Goal: Information Seeking & Learning: Learn about a topic

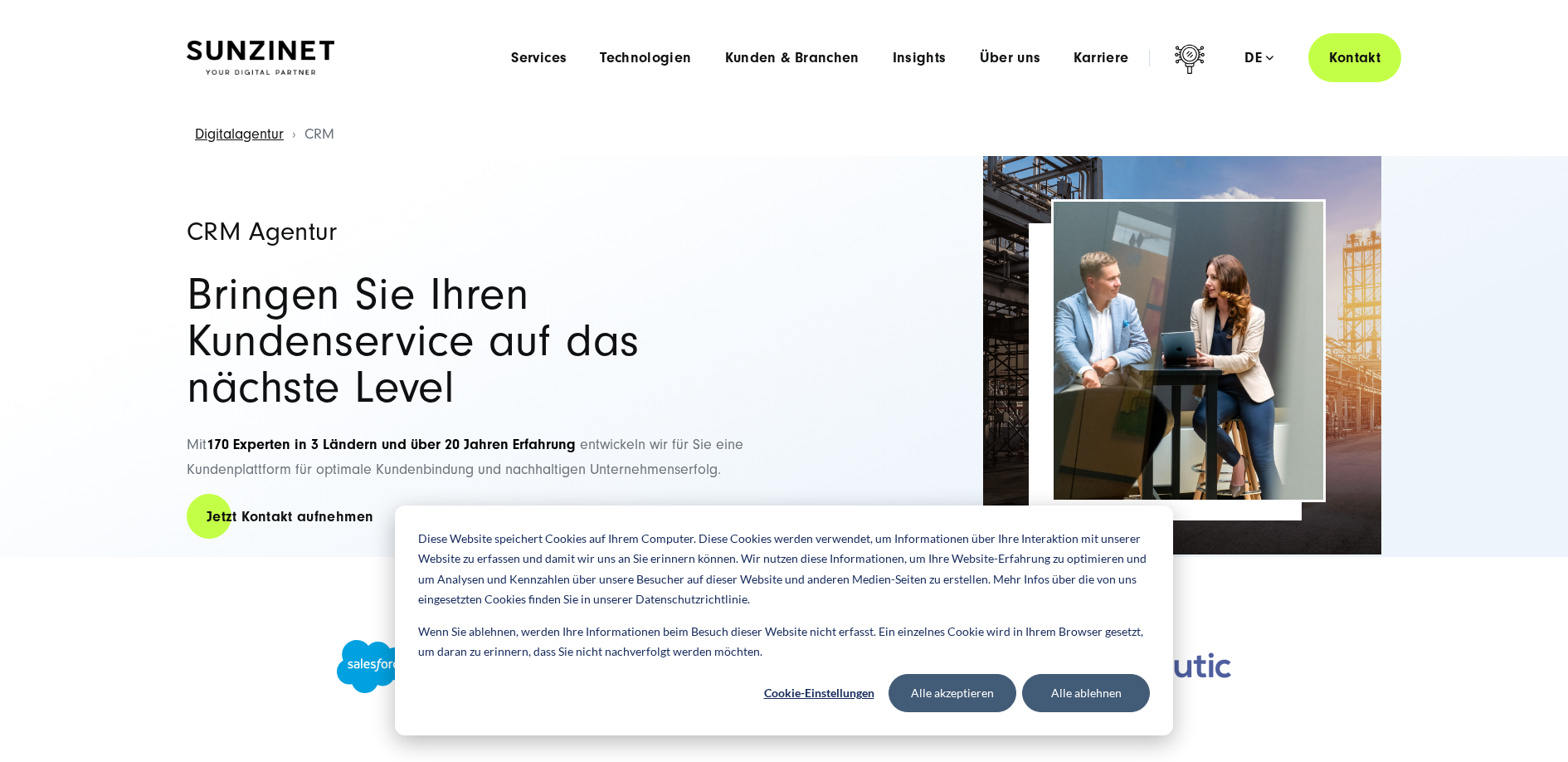
click at [670, 67] on div "Menu Services Menu Full Service Digitalagentur Wir lösen komplexe Herausforderu…" at bounding box center [948, 58] width 907 height 49
click at [665, 57] on span "Technologien" at bounding box center [646, 58] width 92 height 17
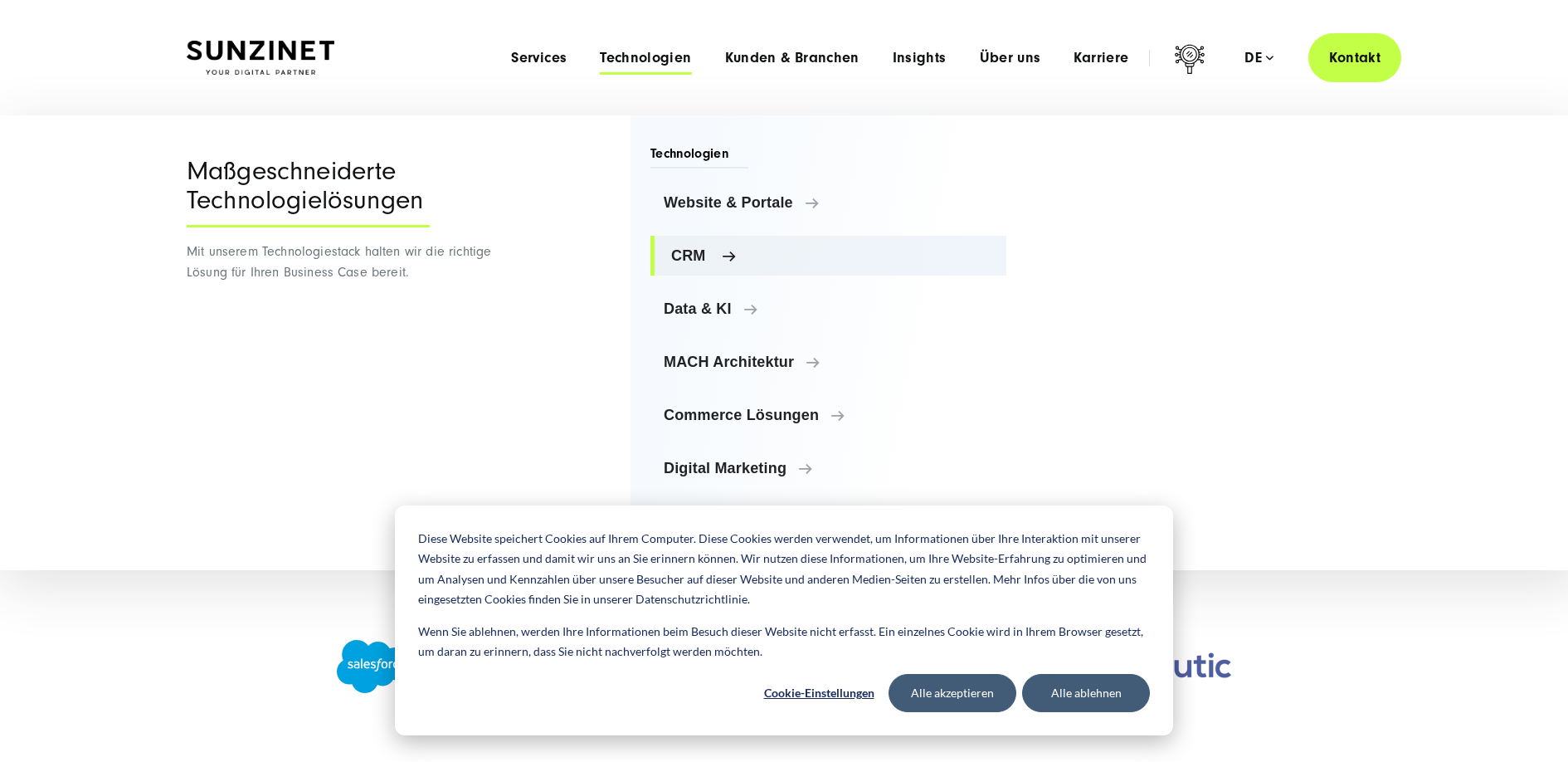
click at [692, 262] on span "CRM" at bounding box center [832, 256] width 322 height 17
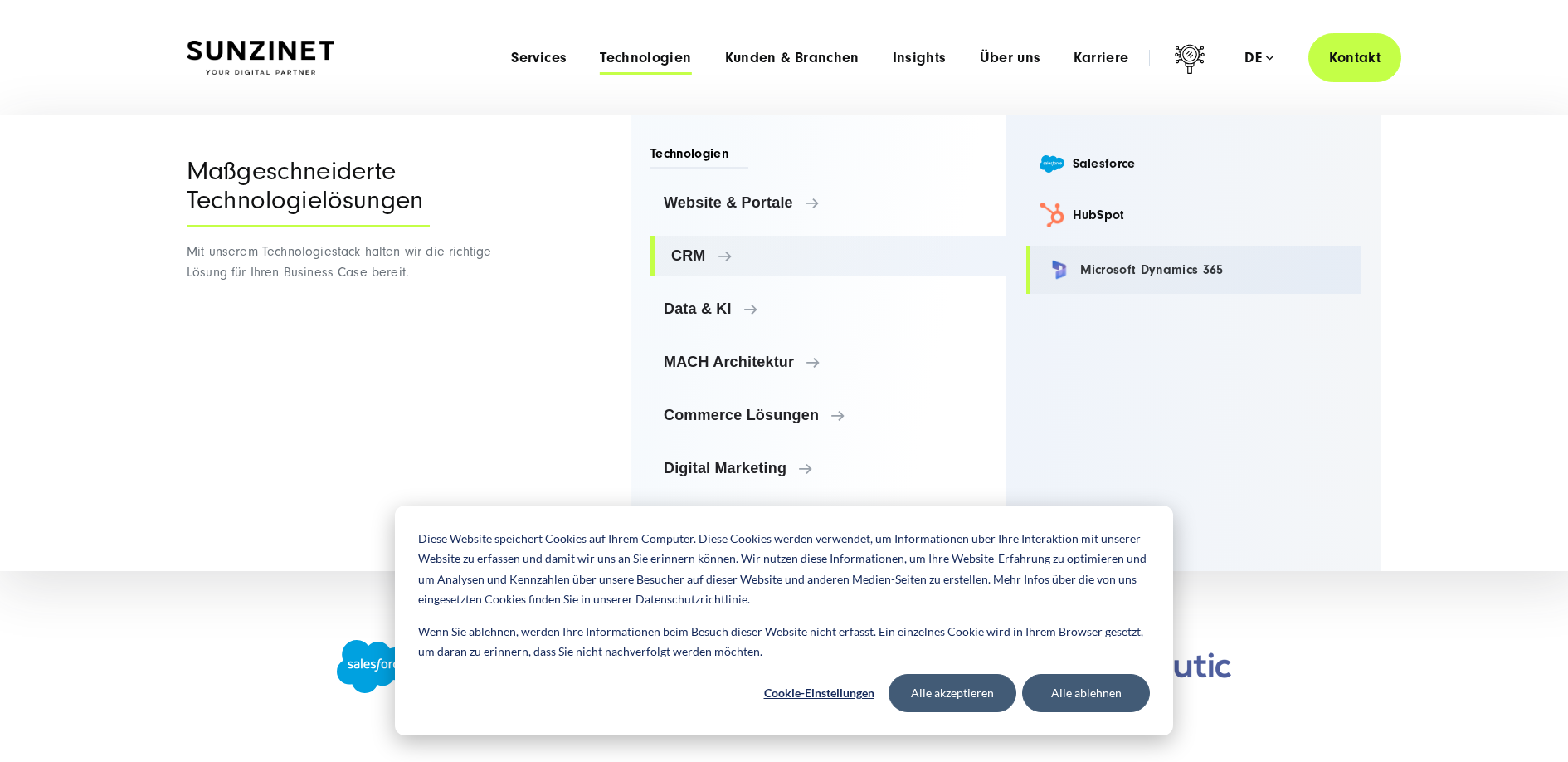
click at [1135, 275] on link "Microsoft Dynamics 365" at bounding box center [1194, 269] width 336 height 48
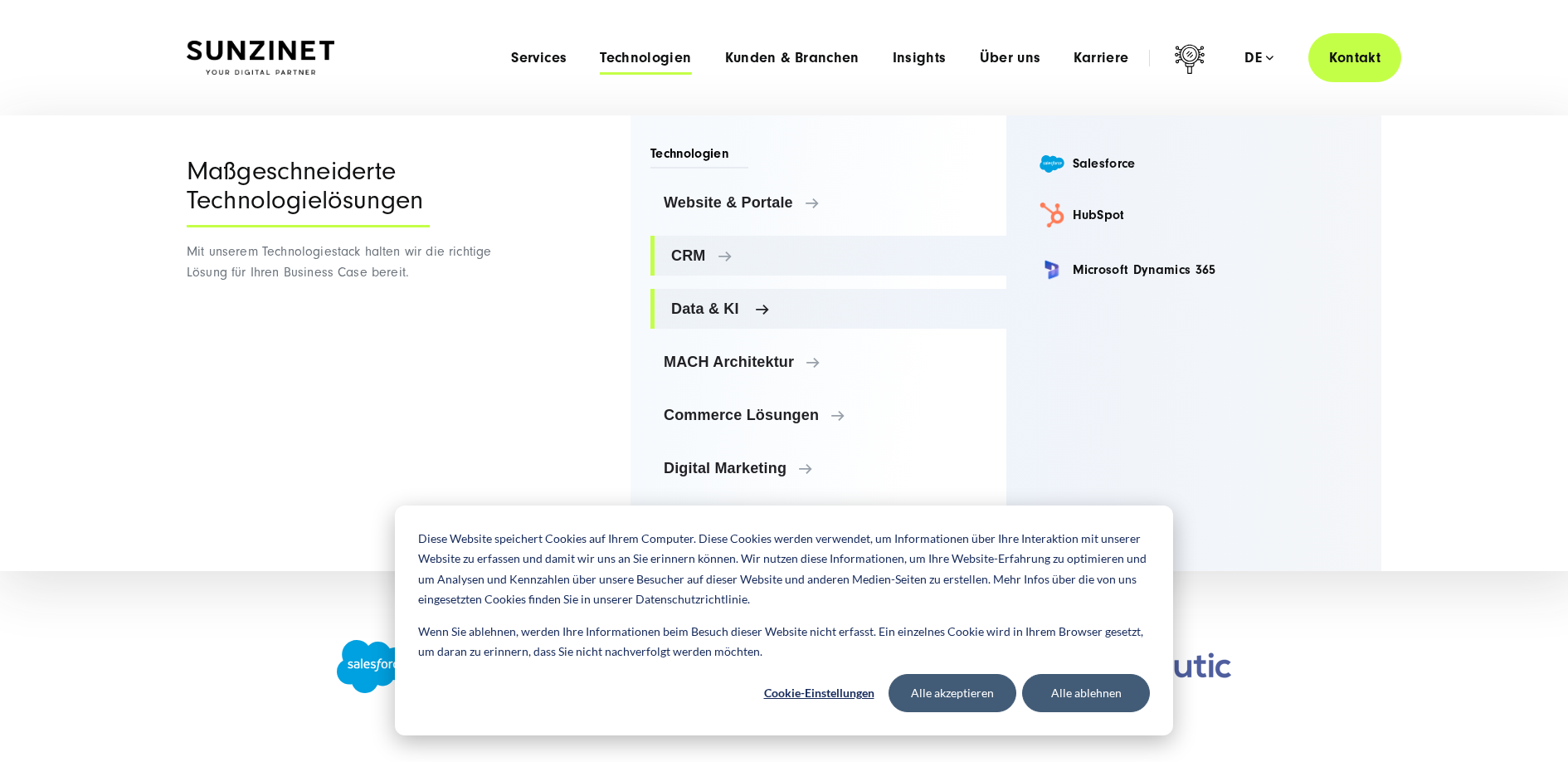
click at [762, 314] on span "Data & KI" at bounding box center [832, 308] width 322 height 17
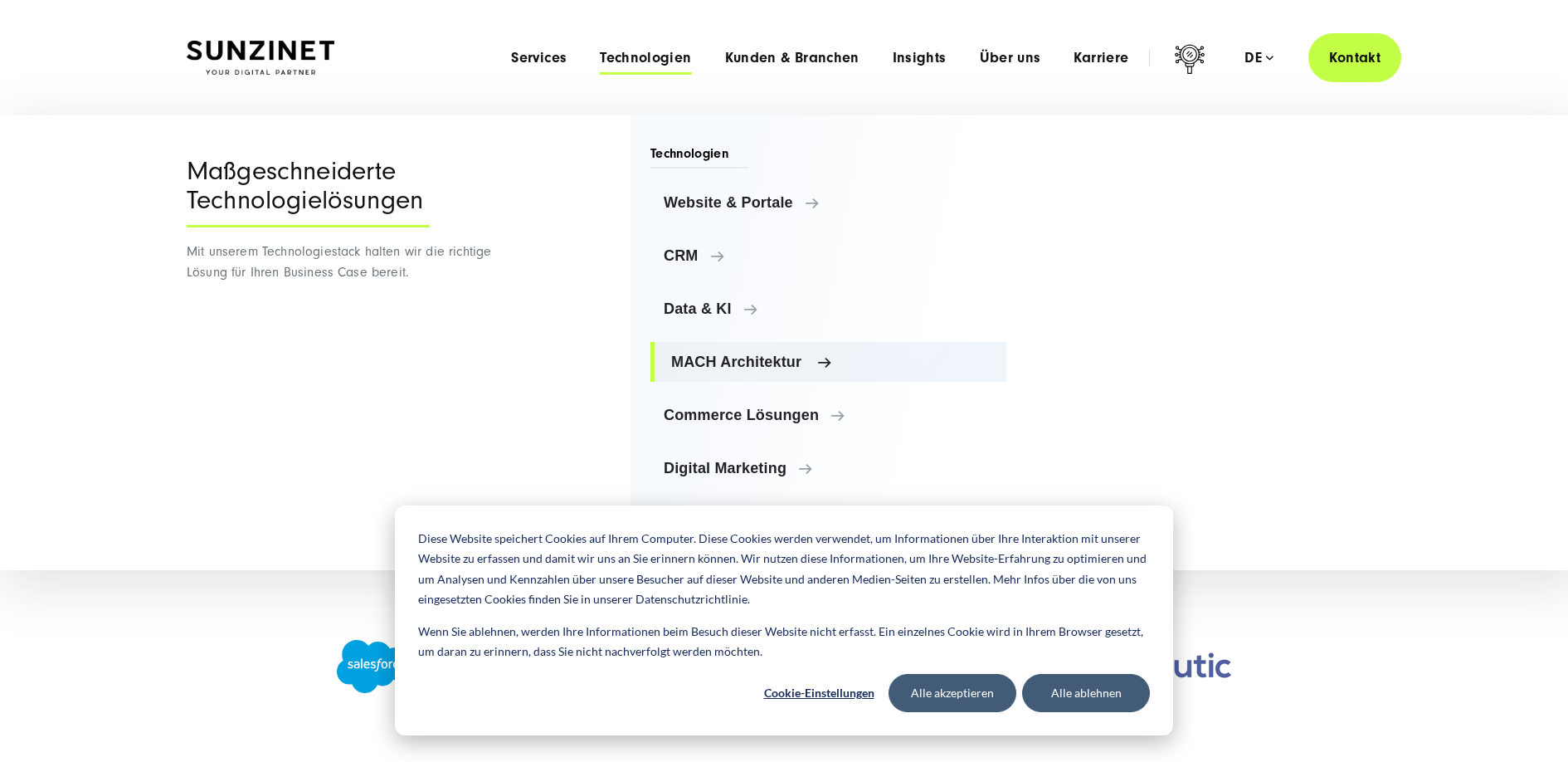
click at [839, 360] on span "MACH Architektur" at bounding box center [832, 361] width 322 height 17
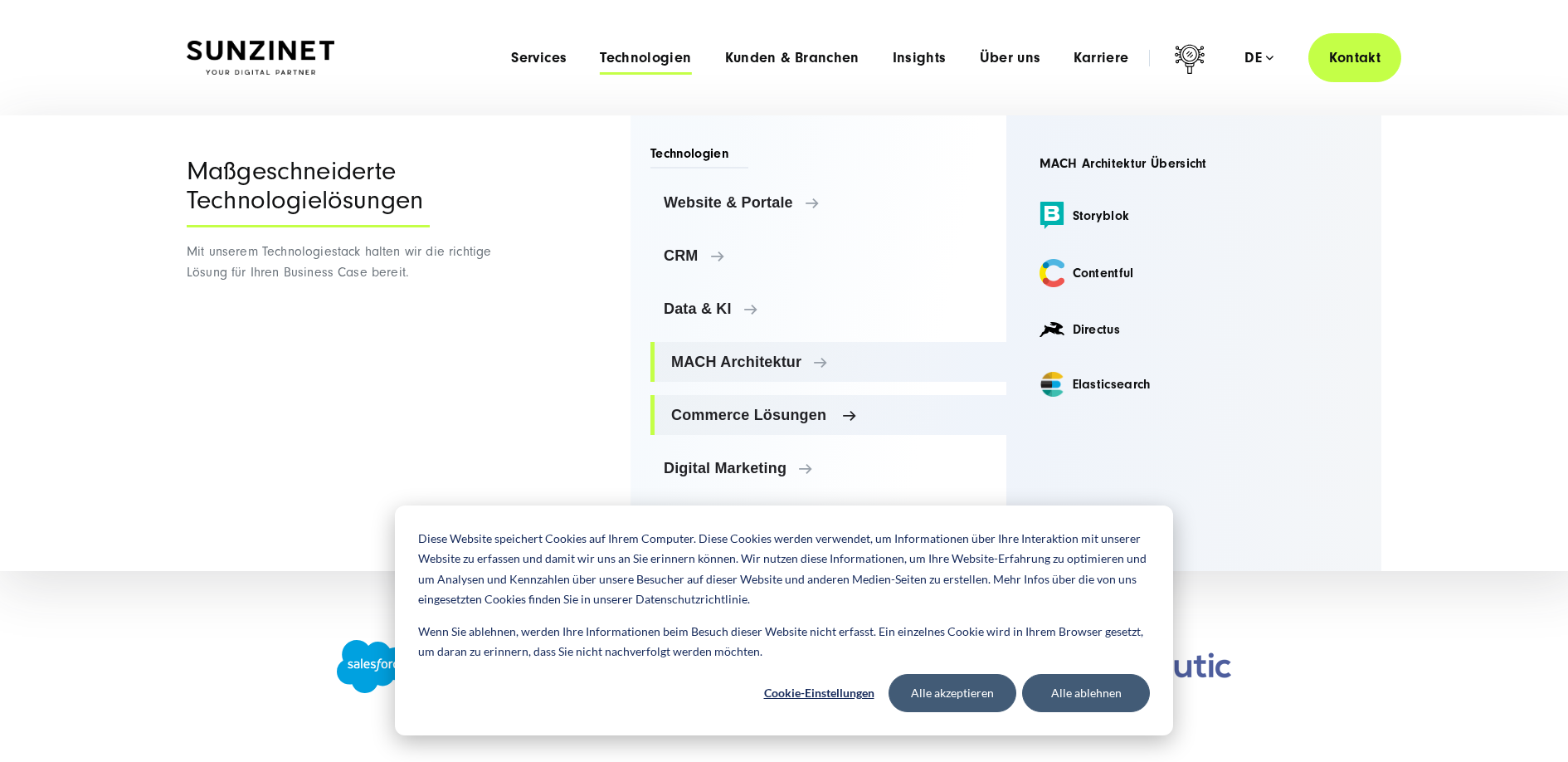
click at [838, 416] on span "Commerce Lösungen" at bounding box center [832, 415] width 322 height 17
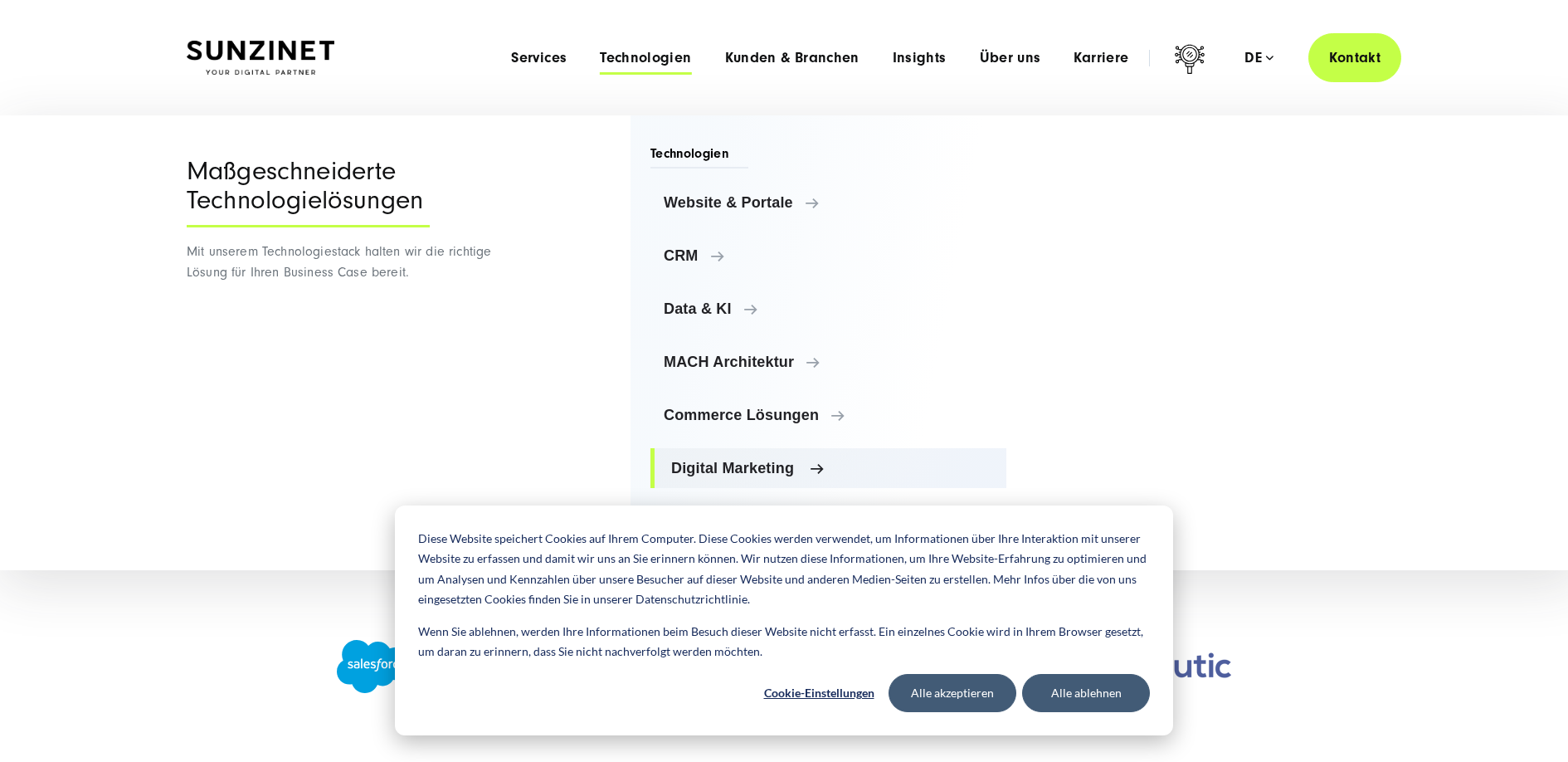
click at [832, 456] on link "Digital Marketing" at bounding box center [828, 467] width 356 height 40
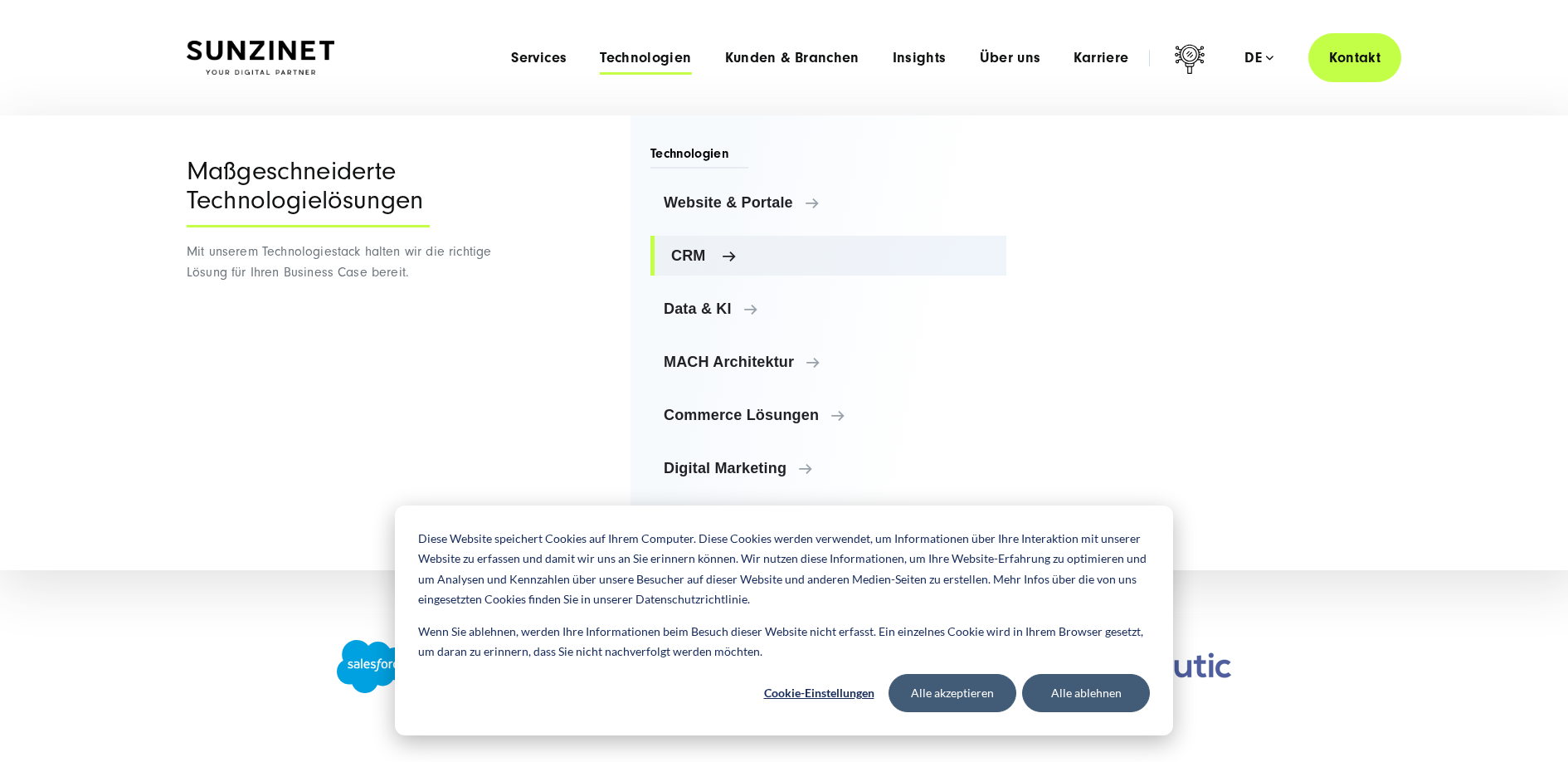
click at [807, 257] on span "CRM" at bounding box center [832, 256] width 322 height 17
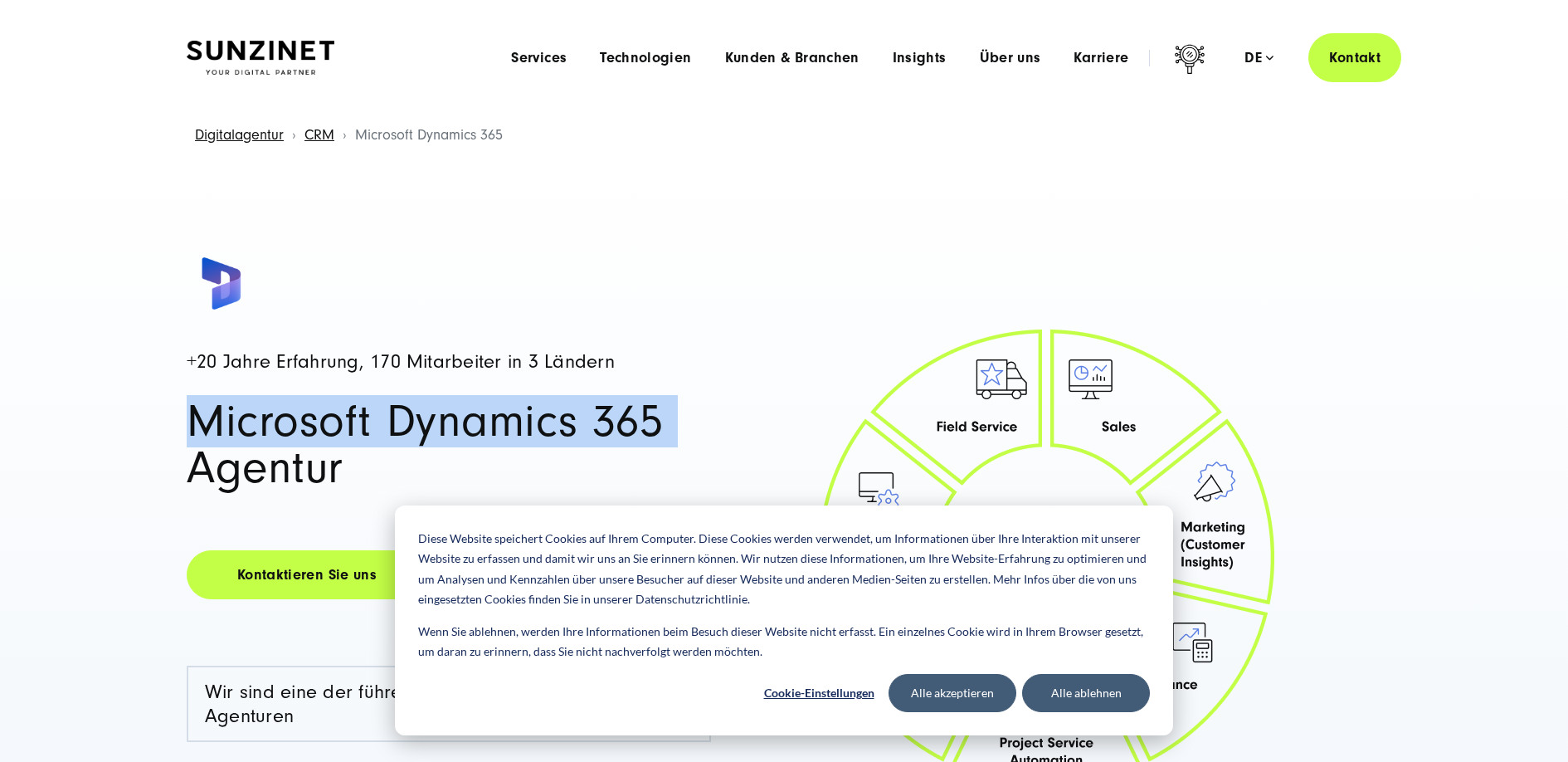
drag, startPoint x: 197, startPoint y: 74, endPoint x: 667, endPoint y: 420, distance: 583.6
click at [667, 420] on h1 "Microsoft Dynamics 365 Agentur" at bounding box center [449, 444] width 525 height 93
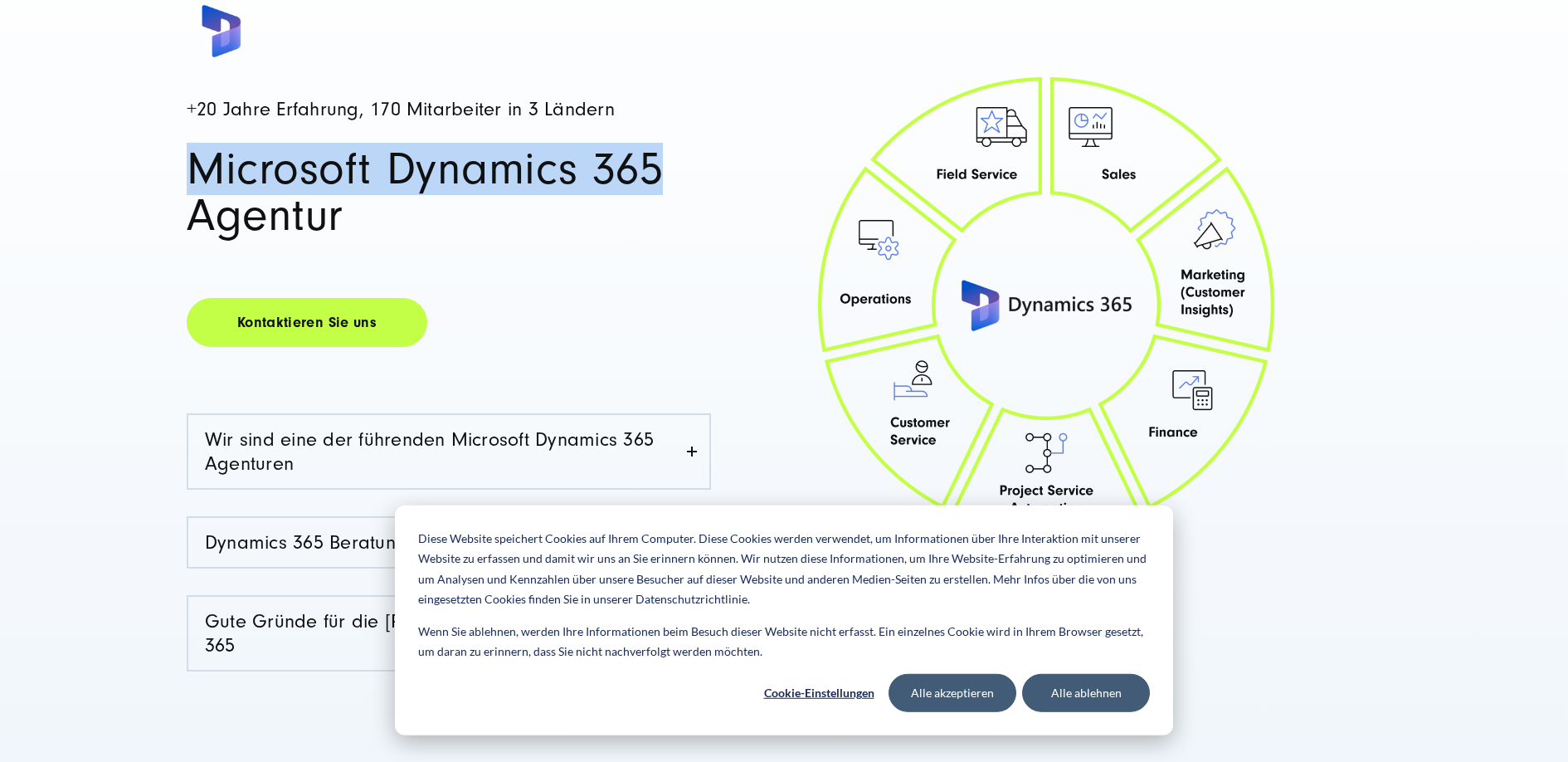
scroll to position [254, 0]
